Goal: Task Accomplishment & Management: Complete application form

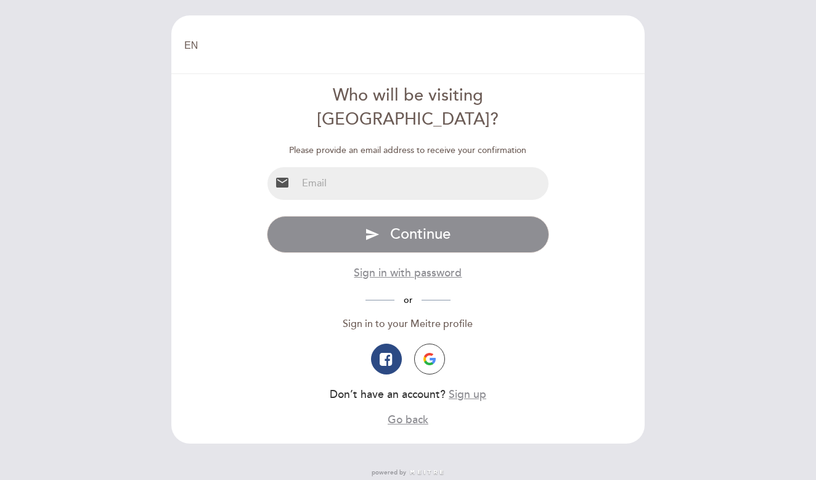
click at [430, 168] on input "email" at bounding box center [423, 183] width 252 height 33
type input "[EMAIL_ADDRESS][DOMAIN_NAME]"
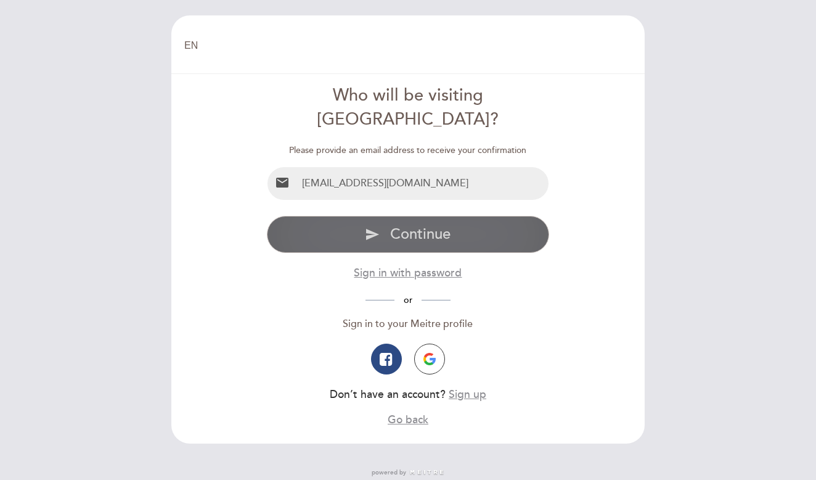
click at [425, 225] on span "Continue" at bounding box center [420, 234] width 60 height 18
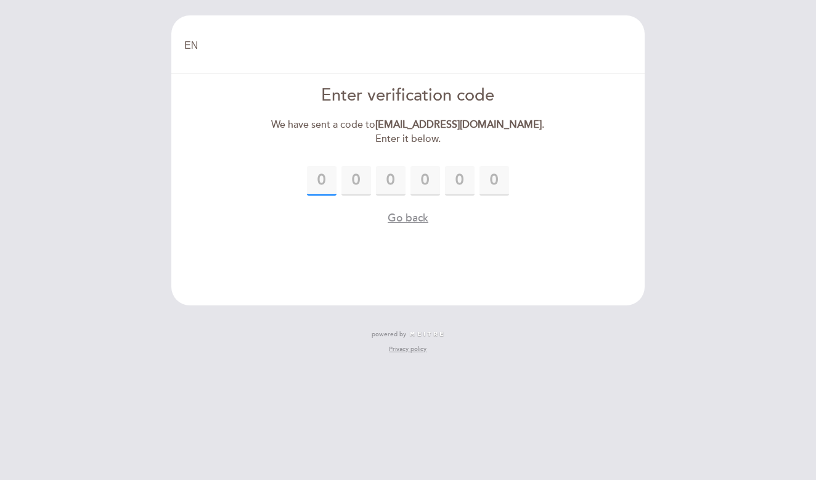
click at [317, 181] on input "text" at bounding box center [322, 181] width 30 height 30
type input "1"
type input "6"
type input "7"
type input "6"
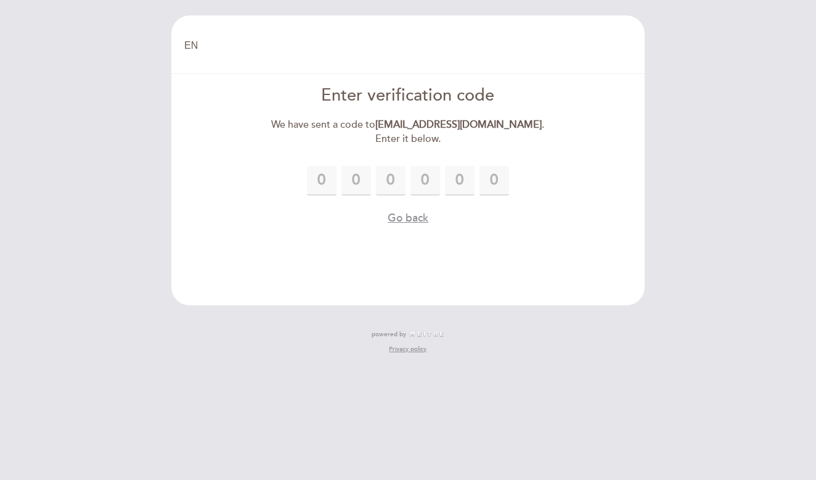
type input "5"
type input "2"
click at [419, 220] on button "Go back" at bounding box center [408, 217] width 41 height 15
